Goal: Information Seeking & Learning: Find specific fact

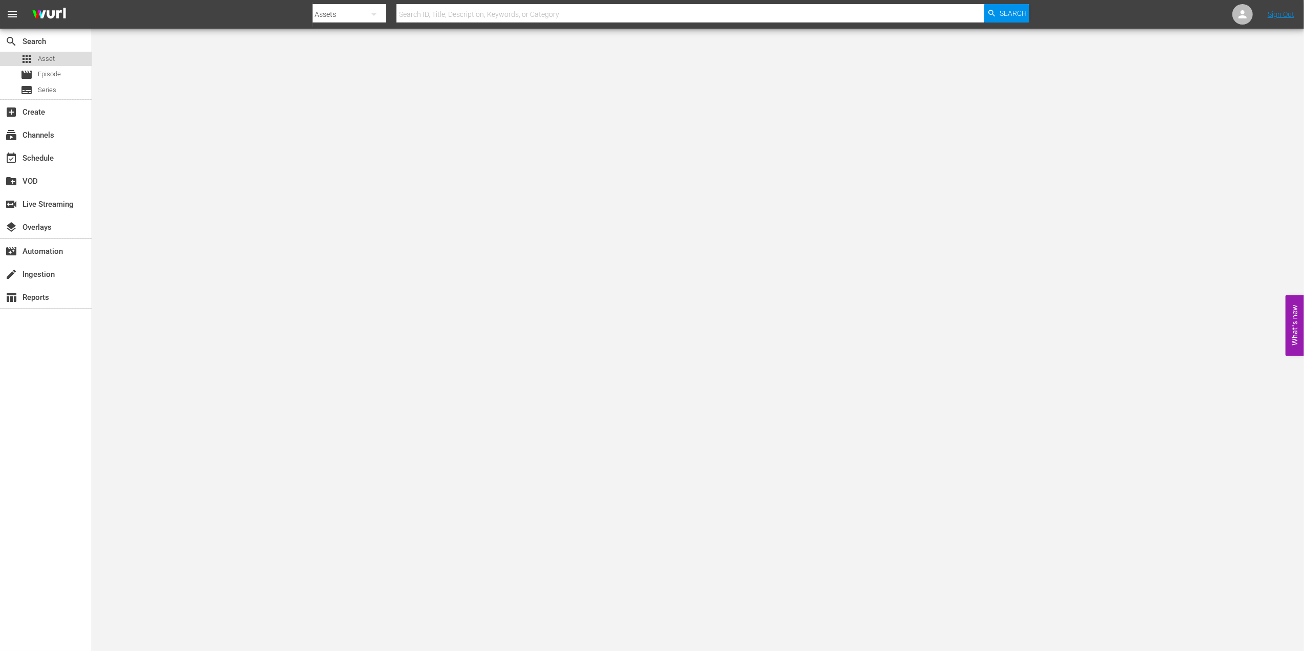
click at [52, 55] on span "Asset" at bounding box center [46, 59] width 17 height 10
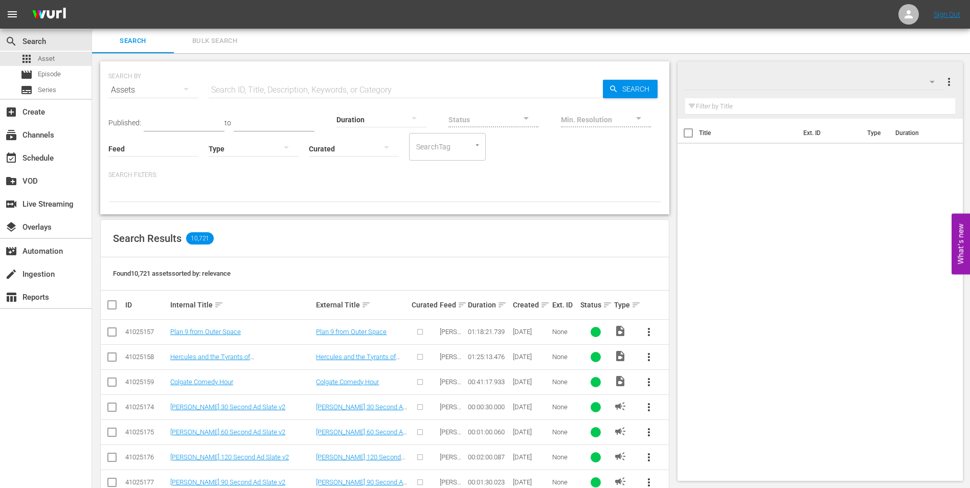
drag, startPoint x: 1270, startPoint y: 1, endPoint x: 430, endPoint y: 231, distance: 871.6
click at [431, 233] on div "Search Results 10,721" at bounding box center [385, 238] width 568 height 37
click at [321, 76] on div "SEARCH BY Search By Assets Search ID, Title, Description, Keywords, or Category…" at bounding box center [384, 83] width 553 height 37
click at [322, 86] on input "text" at bounding box center [406, 90] width 394 height 25
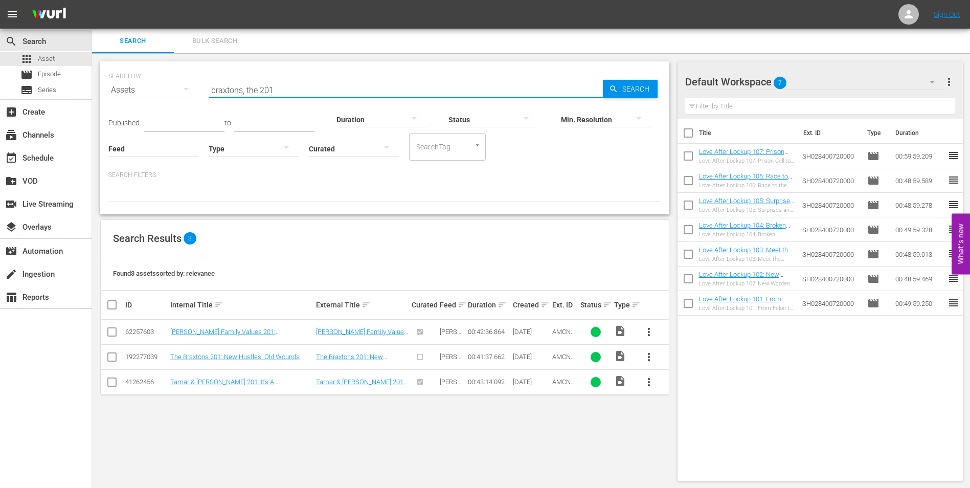
type input "braxtons, the 201"
drag, startPoint x: 273, startPoint y: 86, endPoint x: 187, endPoint y: 99, distance: 87.4
click at [187, 99] on div "SEARCH BY Search By Assets Search ID, Title, Description, Keywords, or Category…" at bounding box center [384, 83] width 553 height 37
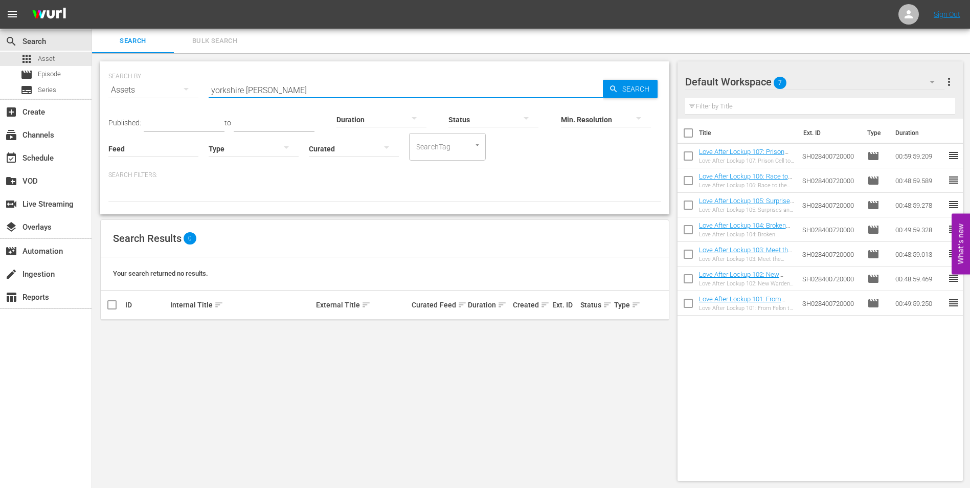
type input "yorkshire ripper"
drag, startPoint x: 279, startPoint y: 93, endPoint x: 205, endPoint y: 90, distance: 74.2
click at [205, 90] on div "SEARCH BY Search By Assets Search ID, Title, Description, Keywords, or Category…" at bounding box center [384, 83] width 553 height 37
type input "no one saw a thing"
drag, startPoint x: 297, startPoint y: 92, endPoint x: 152, endPoint y: 94, distance: 145.3
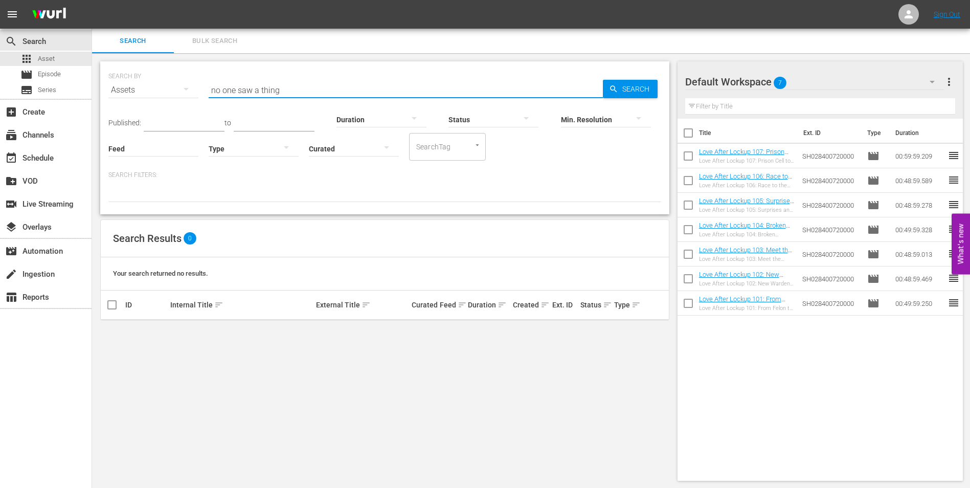
click at [152, 94] on div "SEARCH BY Search By Assets Search ID, Title, Description, Keywords, or Category…" at bounding box center [384, 83] width 553 height 37
click at [252, 73] on div "SEARCH BY Search By Assets Search ID, Title, Description, Keywords, or Category…" at bounding box center [384, 83] width 553 height 37
